Goal: Task Accomplishment & Management: Use online tool/utility

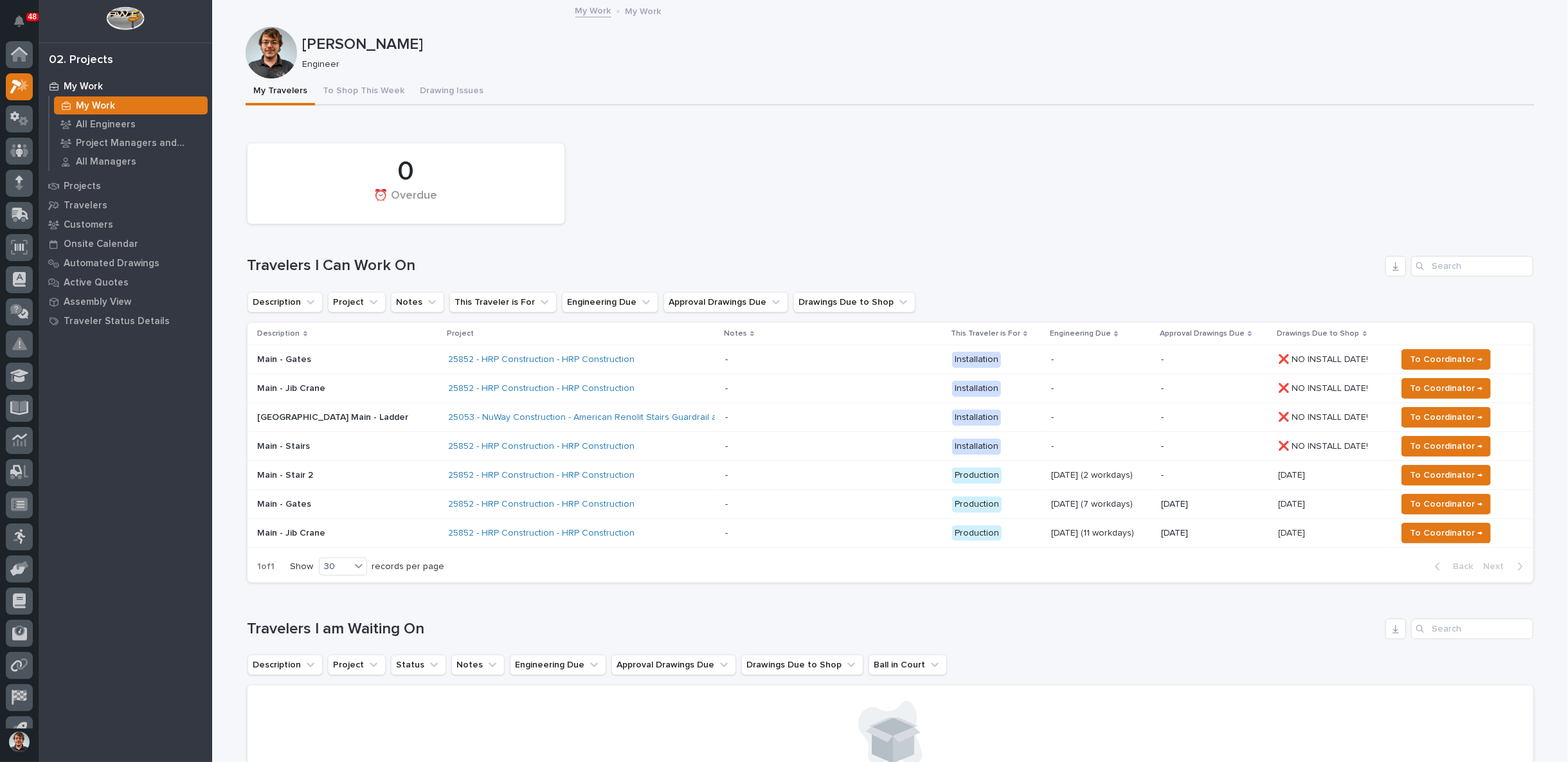
scroll to position [20, 0]
click at [1420, 472] on span "To Coordinator →" at bounding box center [1447, 475] width 72 height 15
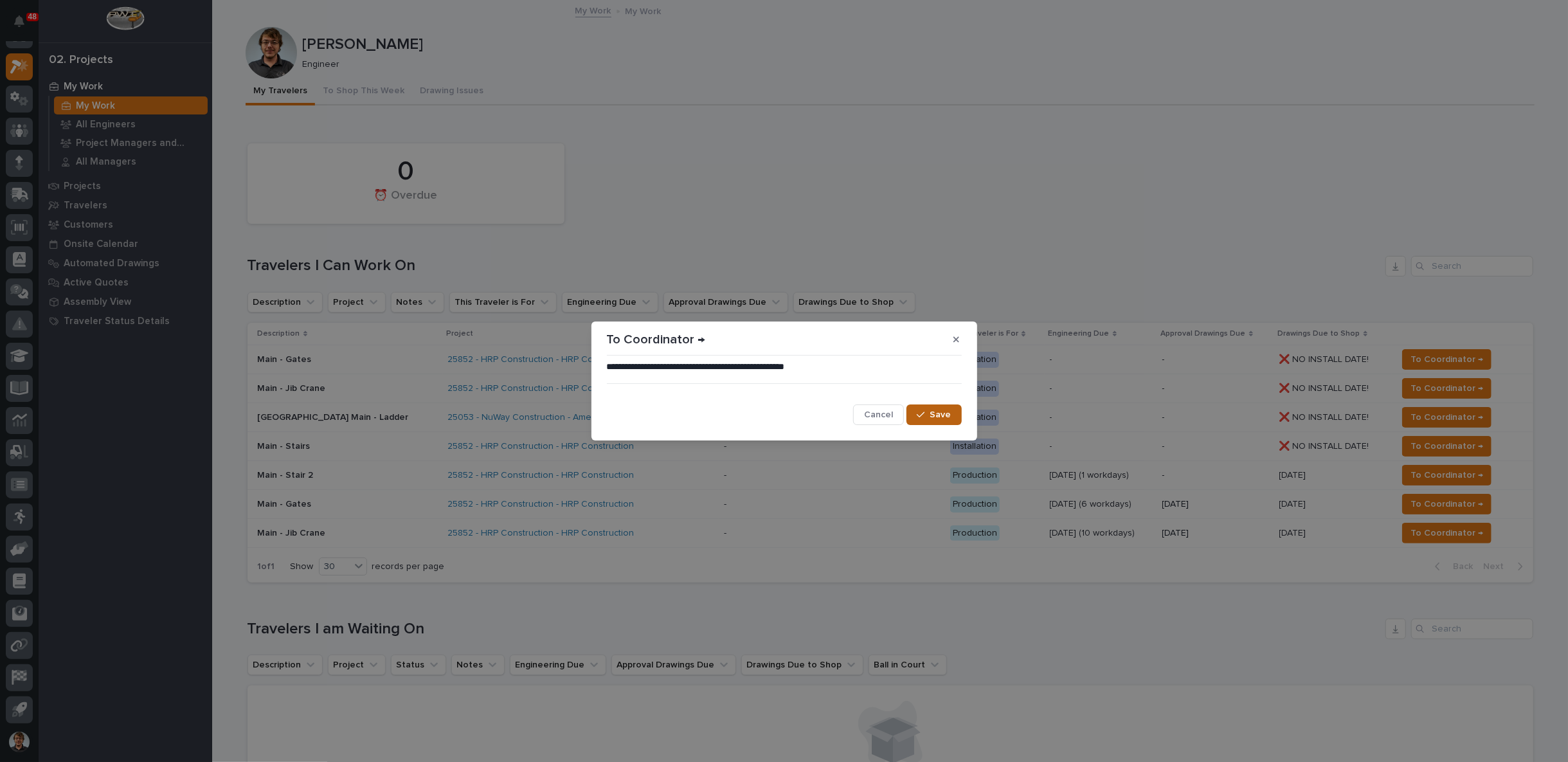
click at [923, 416] on icon "button" at bounding box center [920, 414] width 8 height 9
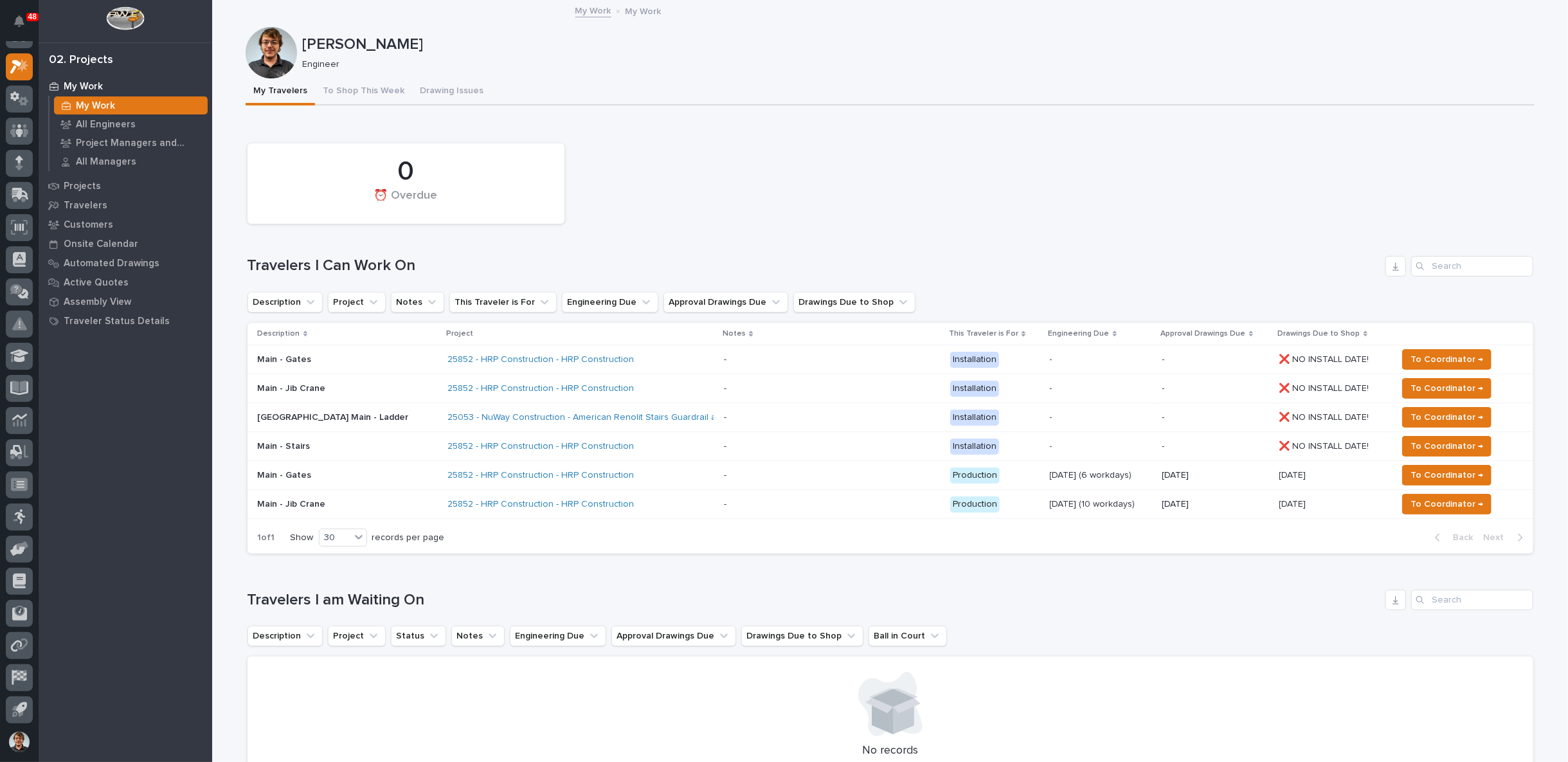
click at [305, 471] on p "Main - Gates" at bounding box center [348, 476] width 180 height 11
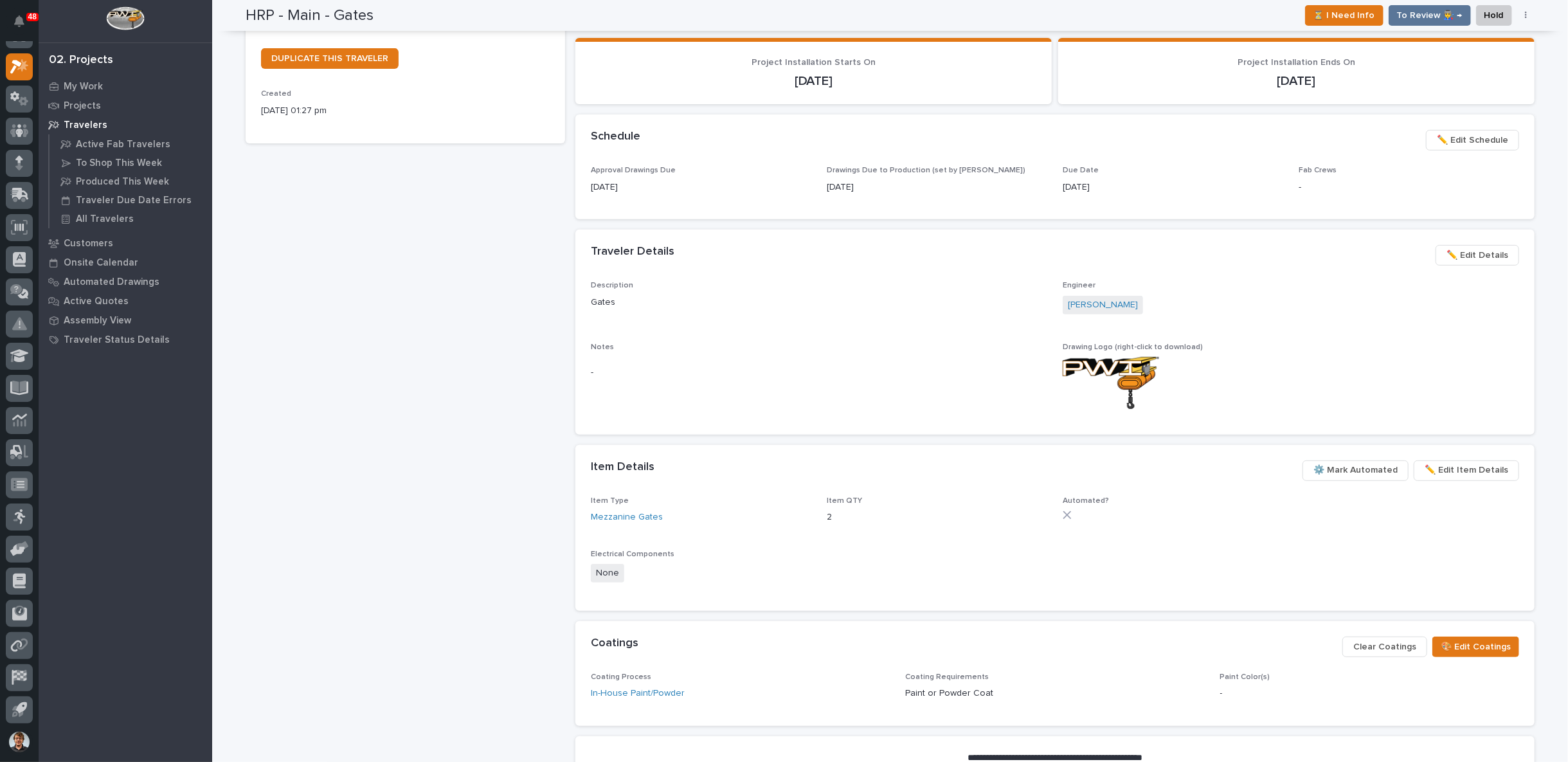
scroll to position [357, 0]
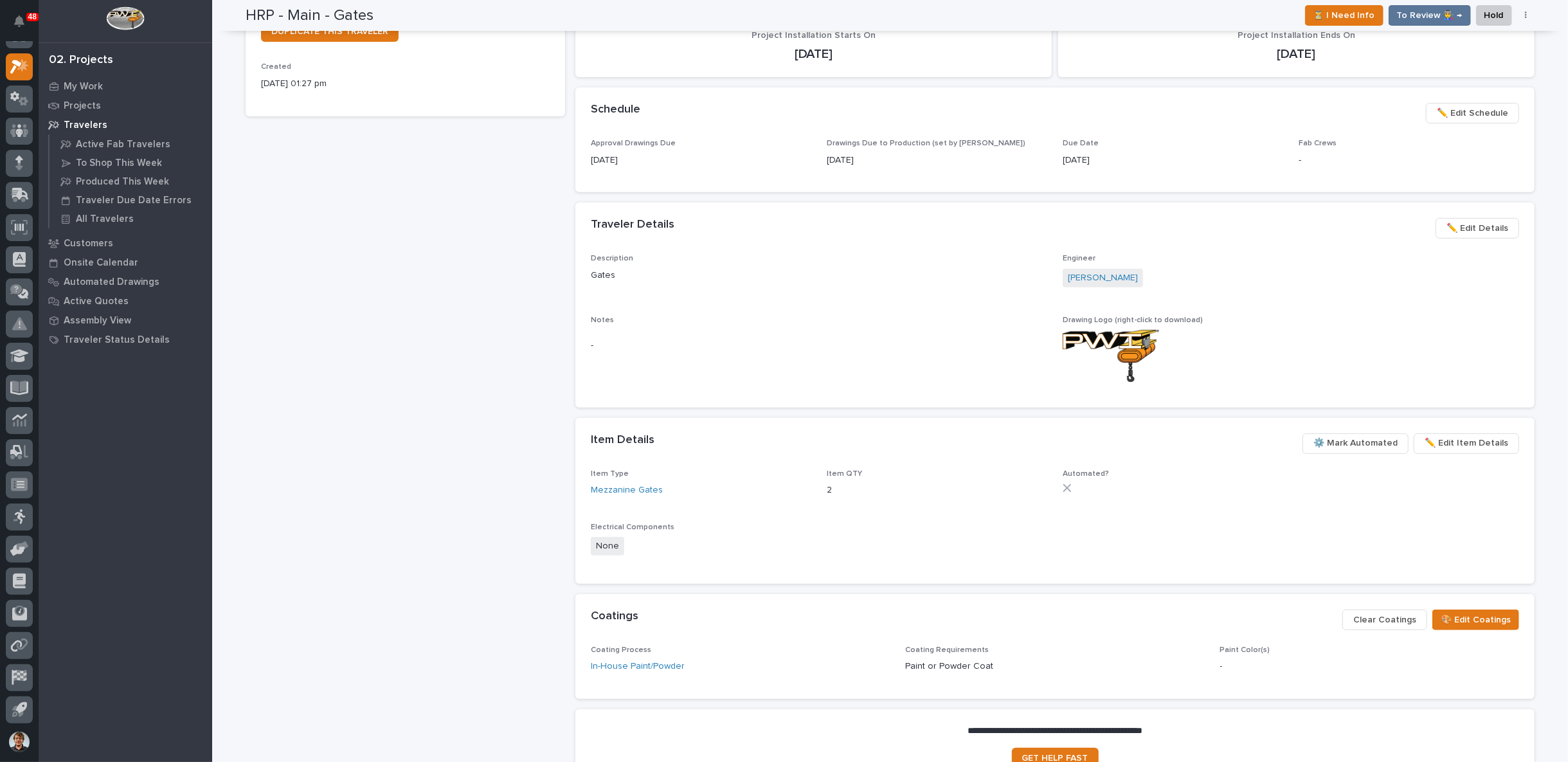
click at [1383, 435] on span "⚙️ Mark Automated" at bounding box center [1356, 443] width 84 height 15
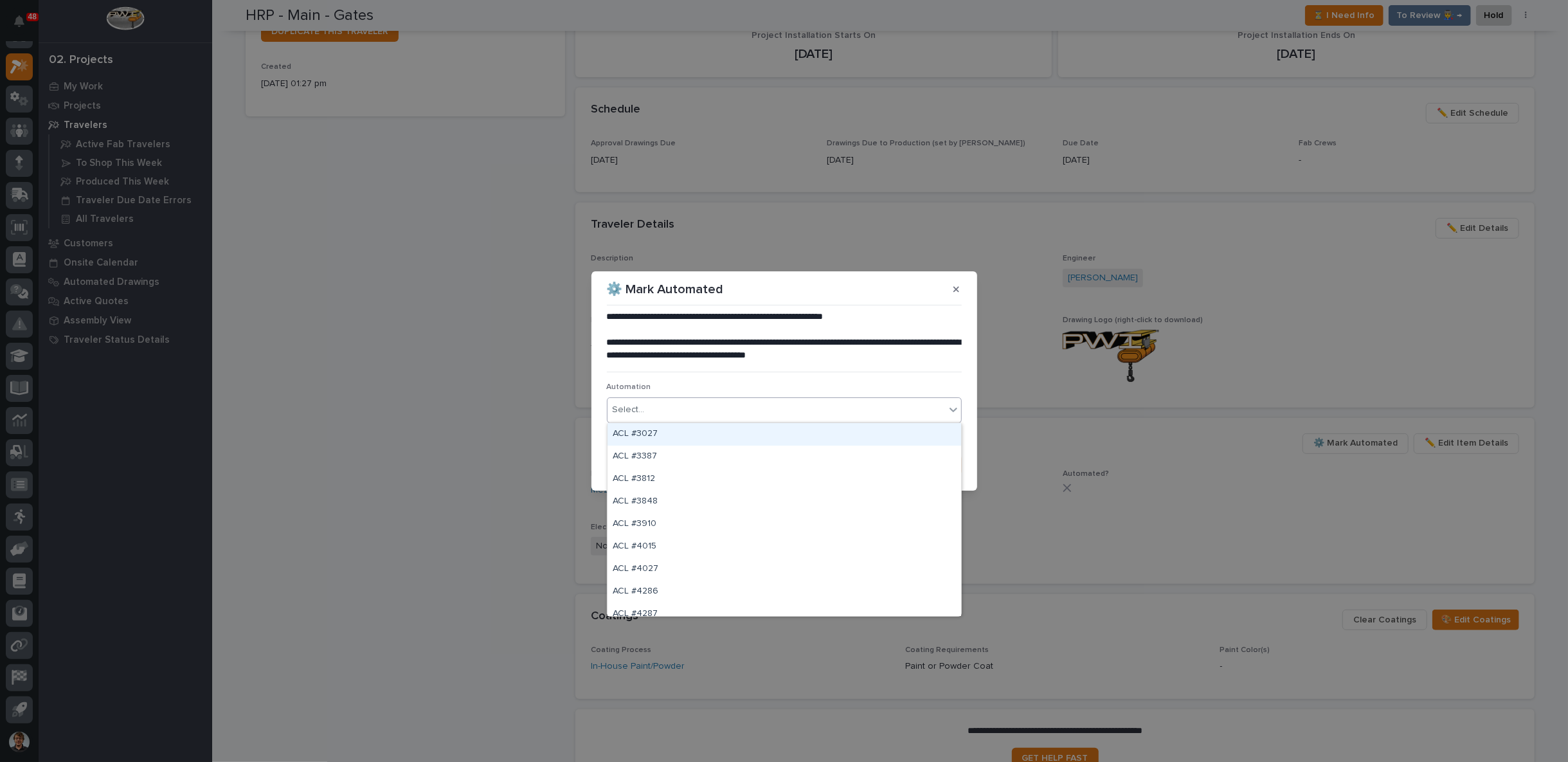
click at [760, 408] on div "Select..." at bounding box center [776, 410] width 338 height 21
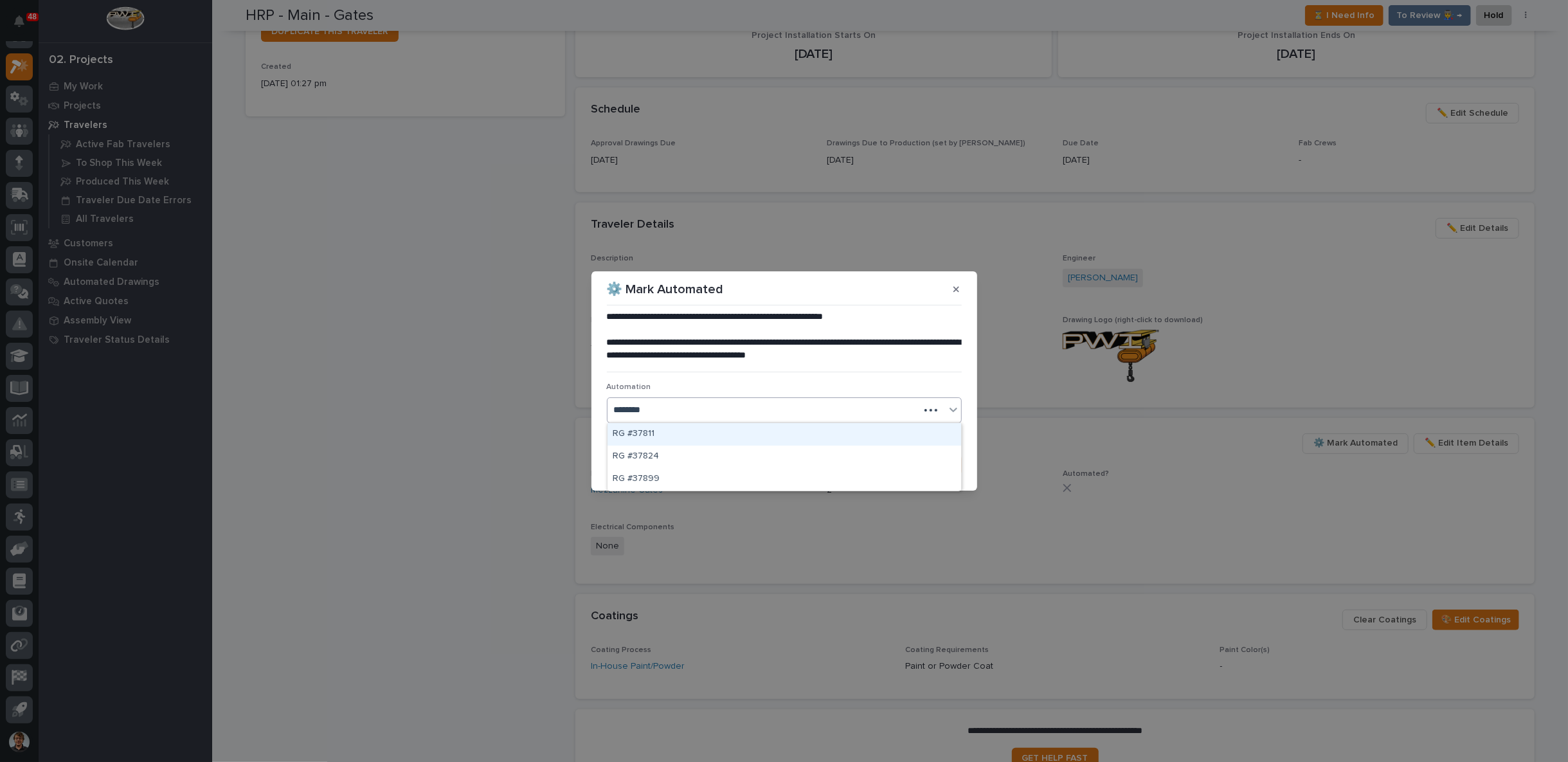
type input "*********"
click at [676, 427] on div "RG #37899" at bounding box center [784, 434] width 354 height 22
click at [924, 467] on icon "button" at bounding box center [920, 465] width 8 height 9
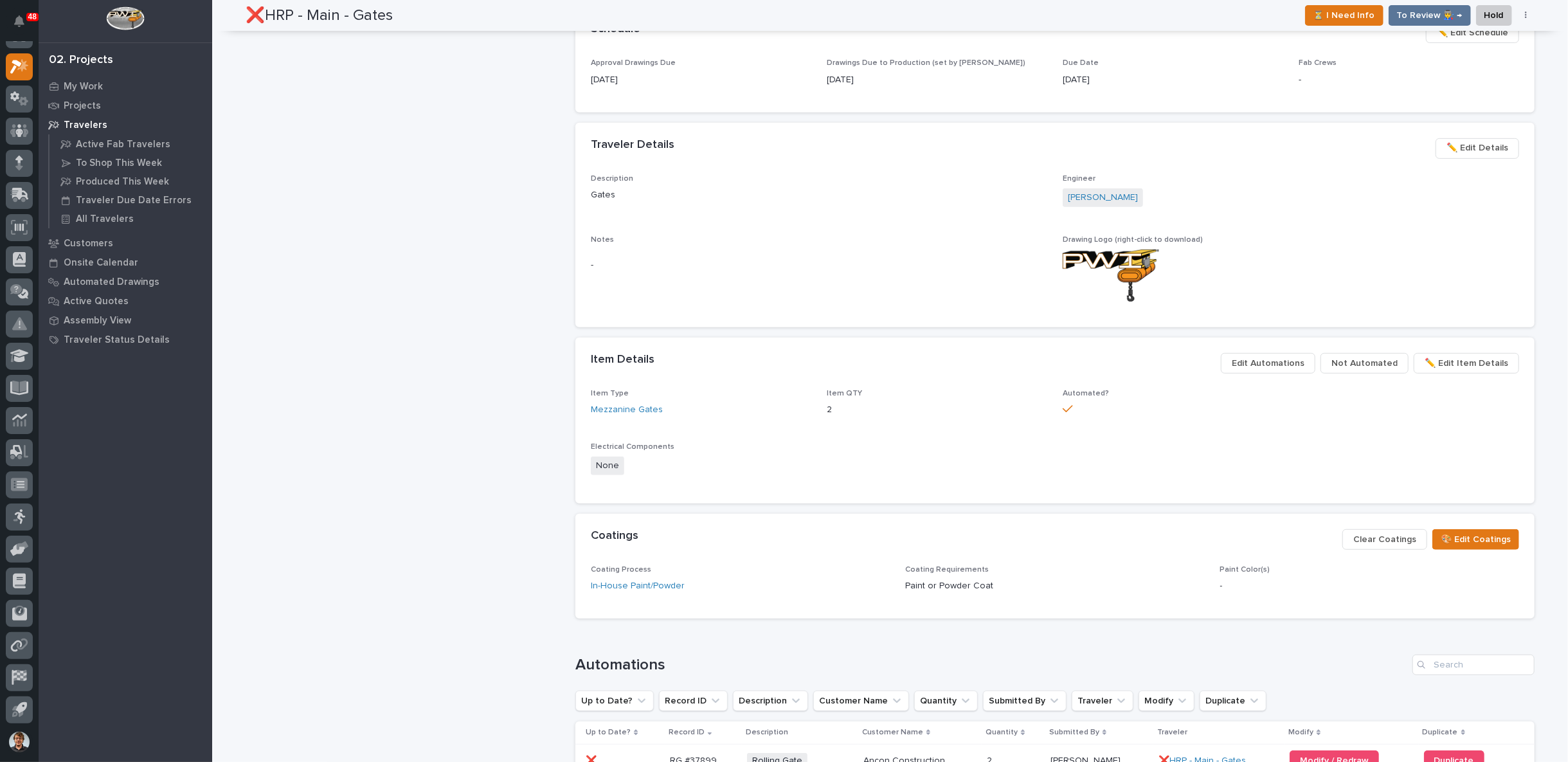
scroll to position [595, 0]
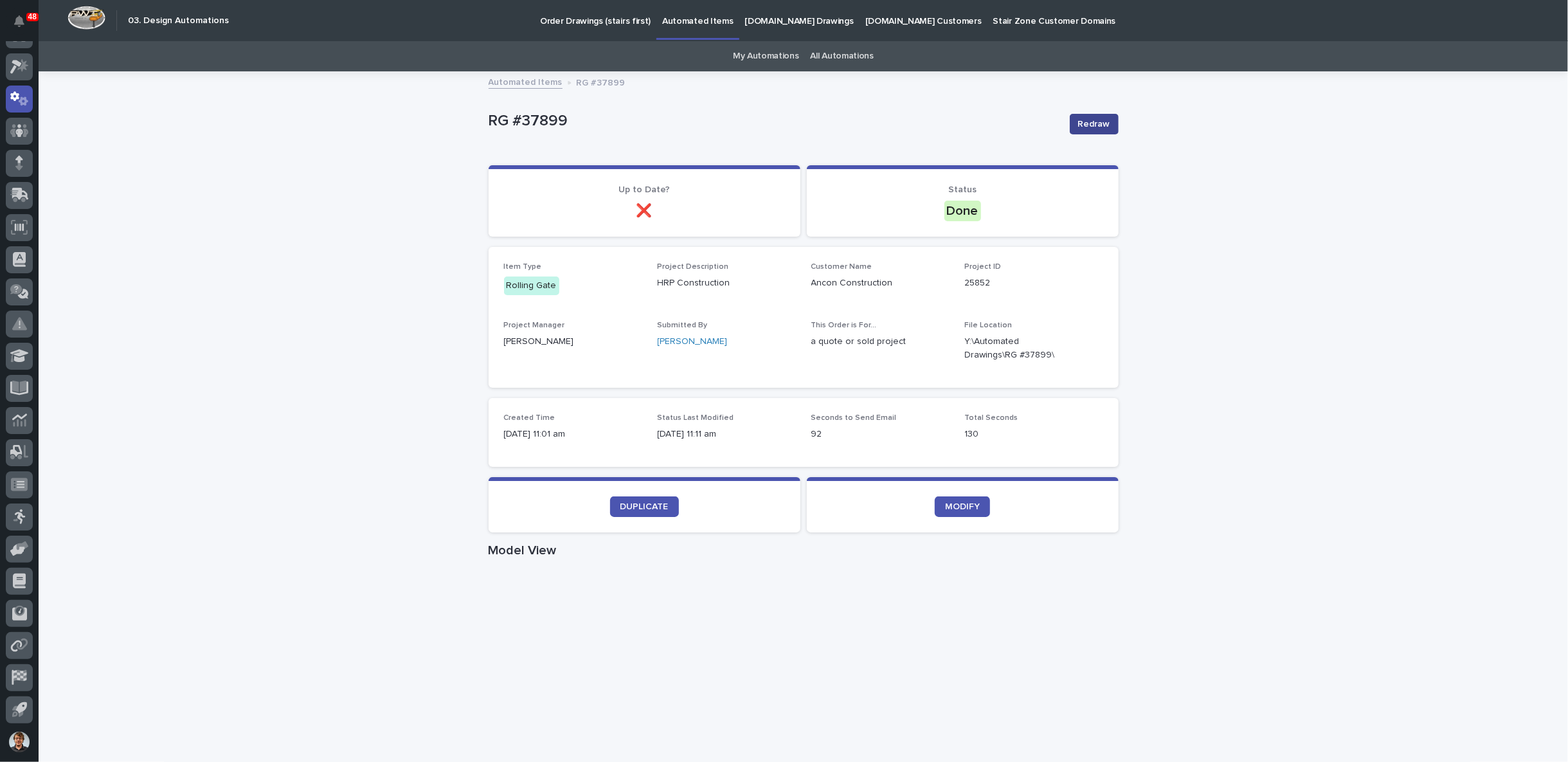
click at [1089, 123] on span "Redraw" at bounding box center [1094, 124] width 32 height 13
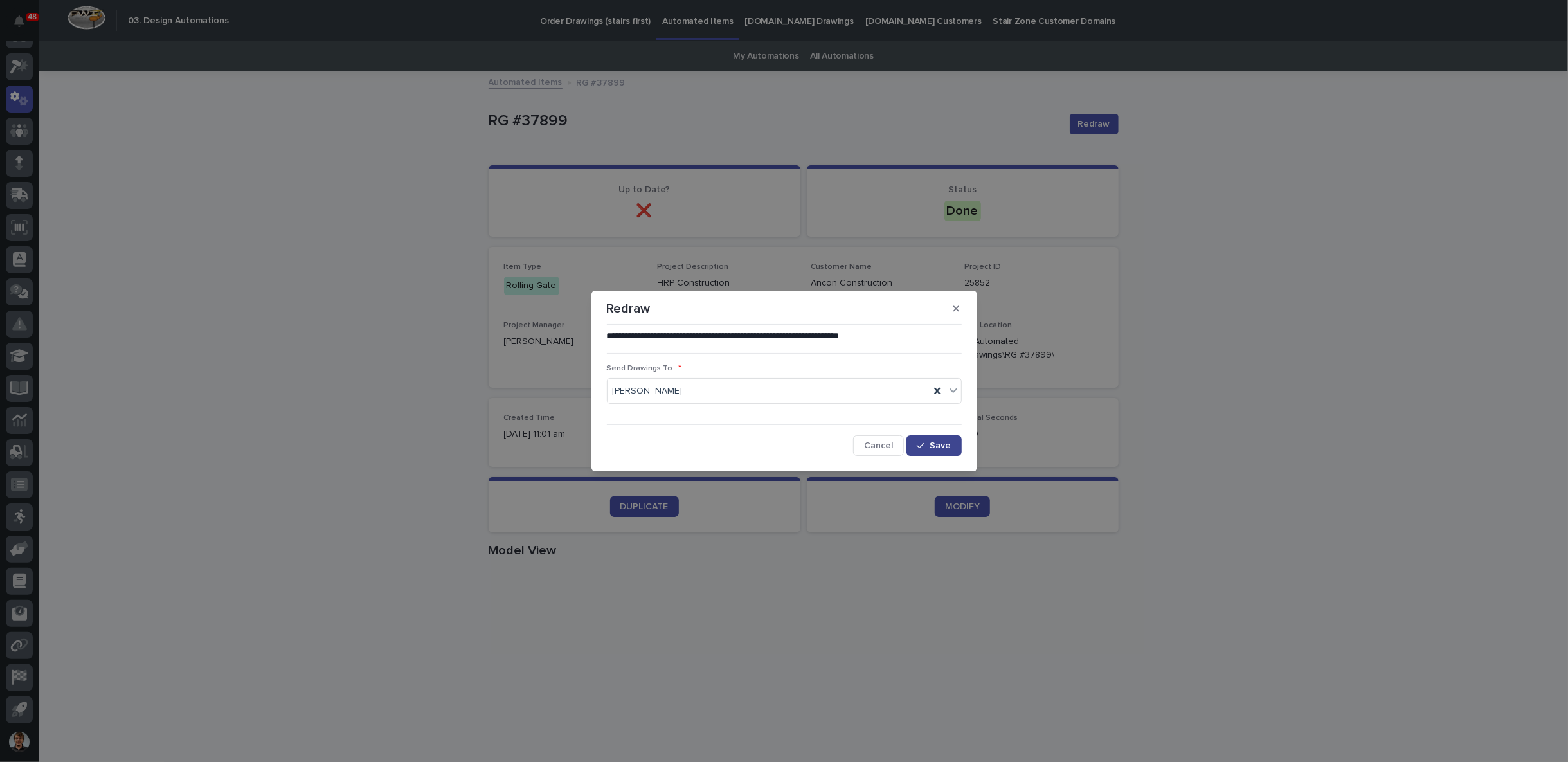
click at [928, 444] on div "button" at bounding box center [923, 445] width 13 height 9
